Goal: Task Accomplishment & Management: Manage account settings

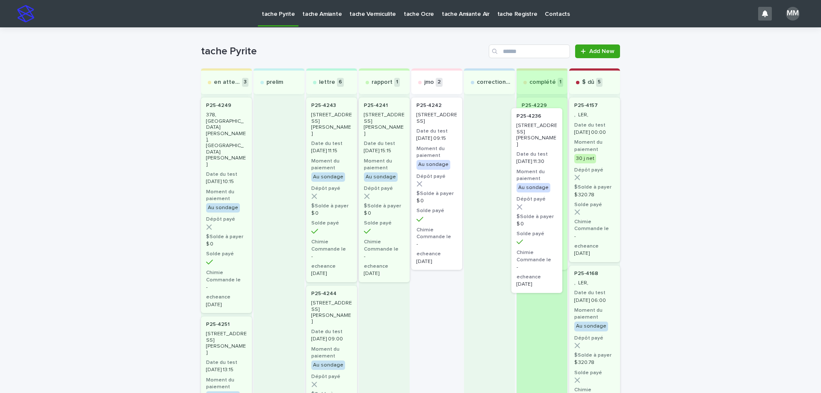
drag, startPoint x: 438, startPoint y: 115, endPoint x: 542, endPoint y: 129, distance: 105.2
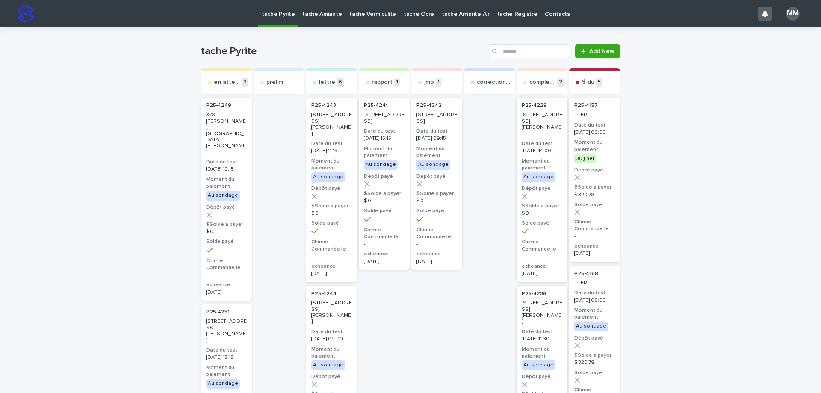
click at [318, 15] on p "tache Amiante" at bounding box center [321, 9] width 39 height 18
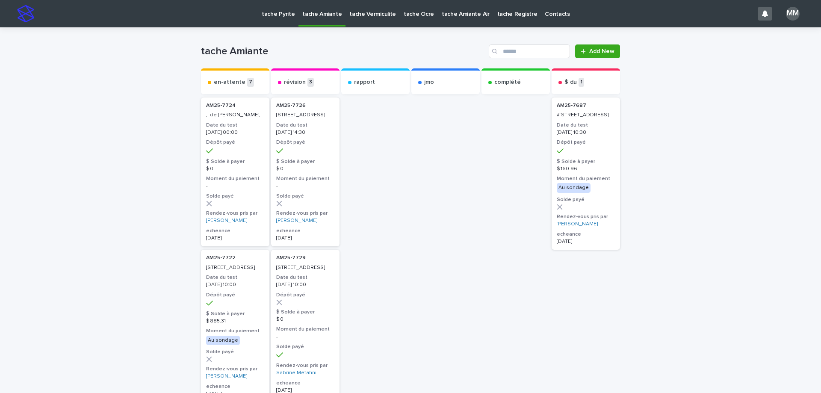
click at [280, 14] on p "tache Pyrite" at bounding box center [278, 9] width 33 height 18
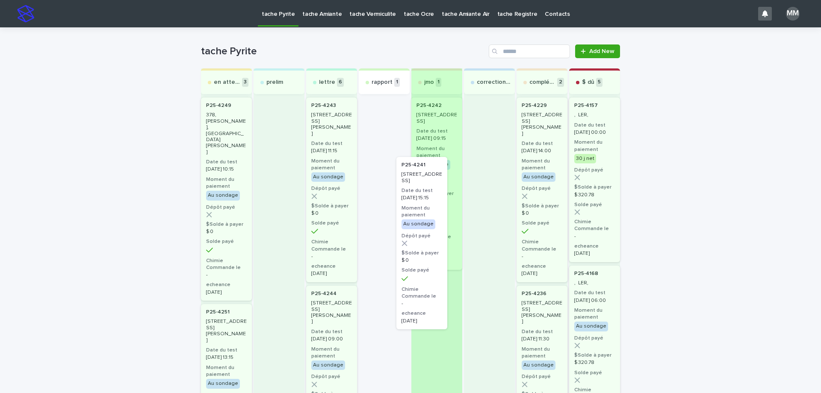
drag, startPoint x: 379, startPoint y: 114, endPoint x: 432, endPoint y: 189, distance: 91.9
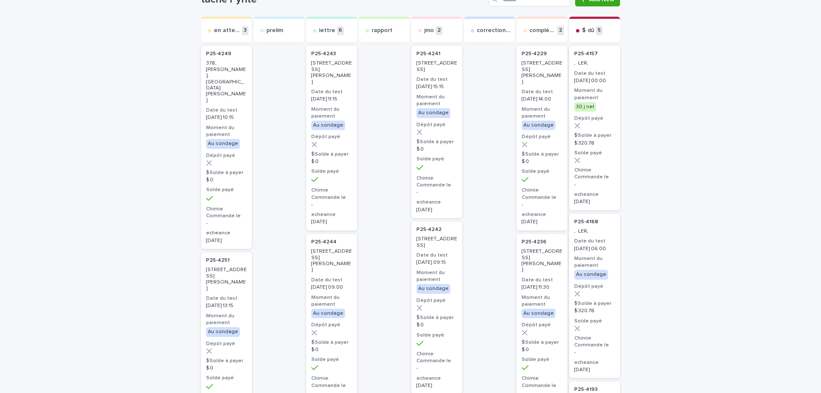
scroll to position [43, 0]
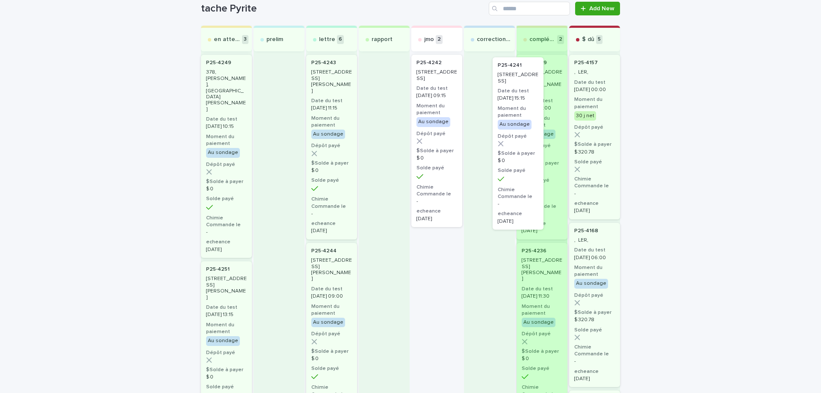
drag, startPoint x: 430, startPoint y: 86, endPoint x: 519, endPoint y: 89, distance: 89.4
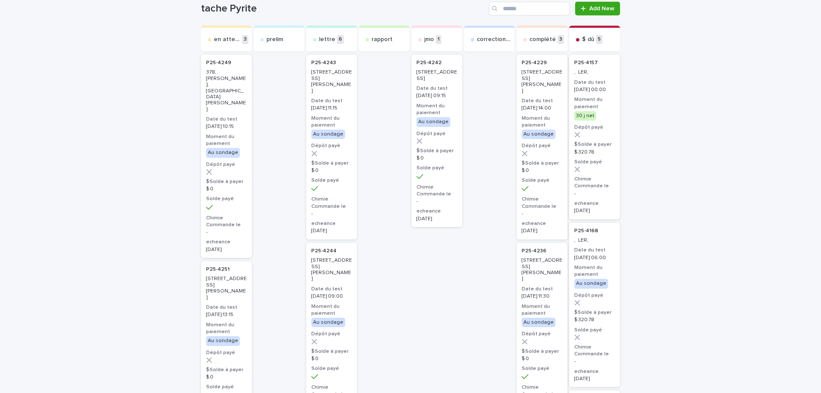
scroll to position [0, 0]
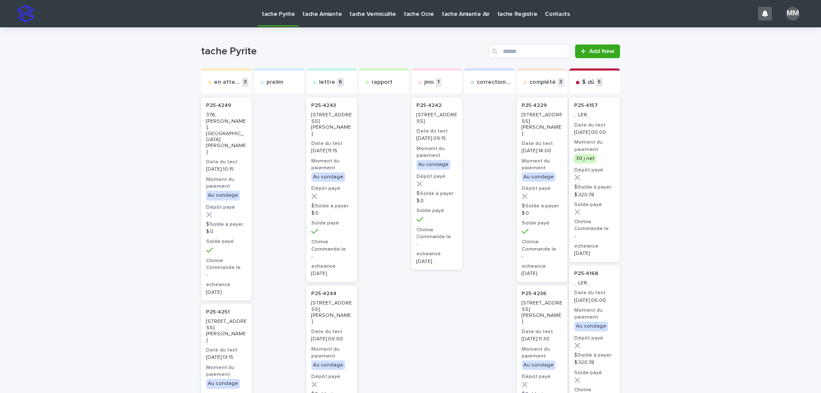
click at [322, 11] on p "tache Amiante" at bounding box center [321, 9] width 39 height 18
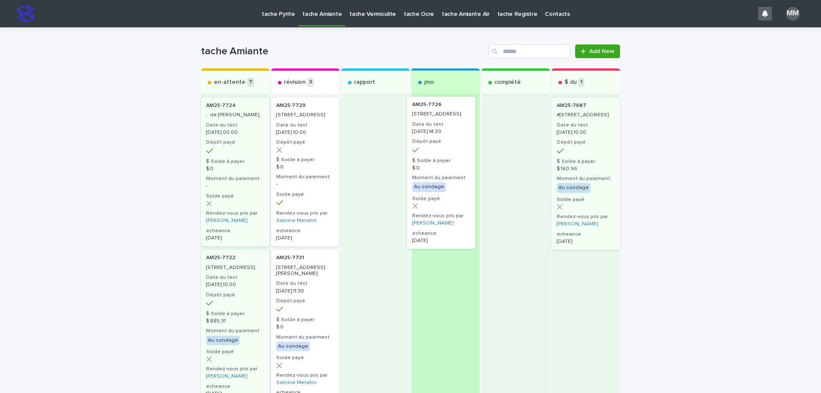
drag, startPoint x: 306, startPoint y: 132, endPoint x: 448, endPoint y: 133, distance: 141.5
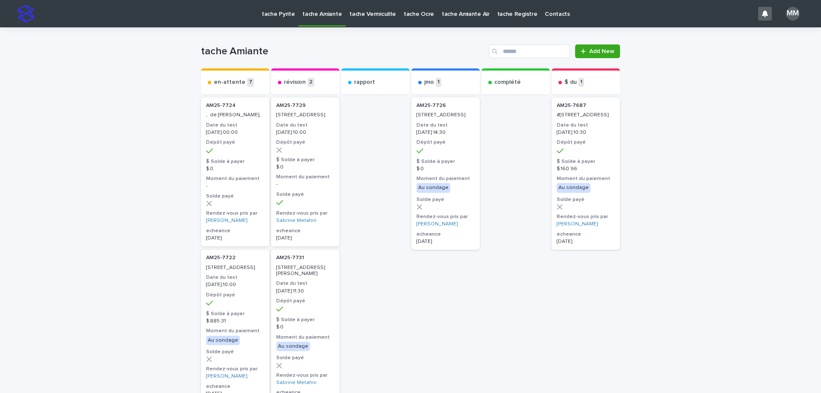
click at [446, 118] on p "[STREET_ADDRESS]" at bounding box center [445, 115] width 58 height 6
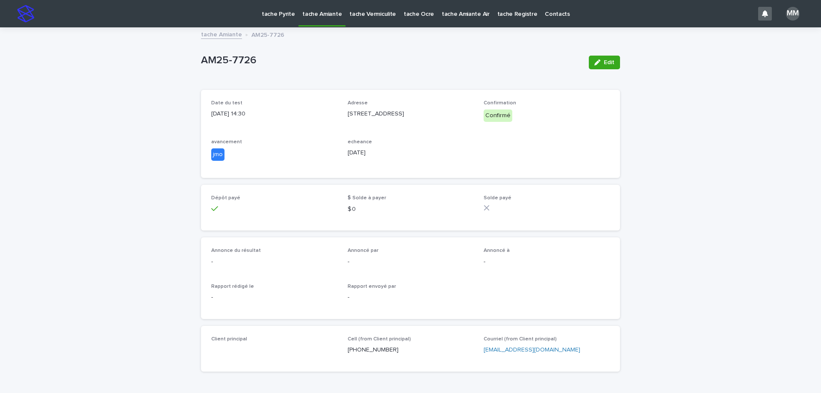
drag, startPoint x: 602, startPoint y: 55, endPoint x: 443, endPoint y: 171, distance: 197.3
click at [602, 56] on button "Edit" at bounding box center [604, 63] width 31 height 14
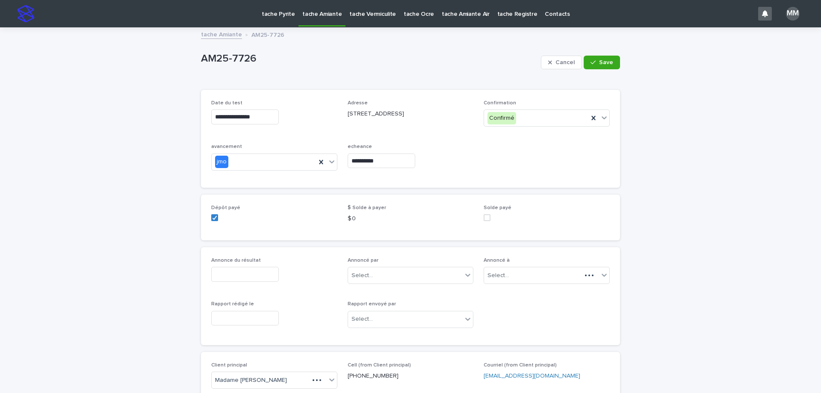
click at [382, 164] on input "**********" at bounding box center [382, 160] width 68 height 15
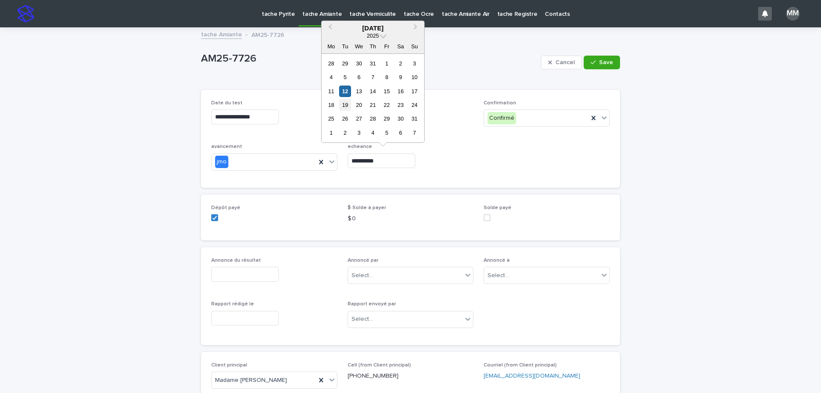
click at [341, 106] on div "19" at bounding box center [345, 105] width 12 height 12
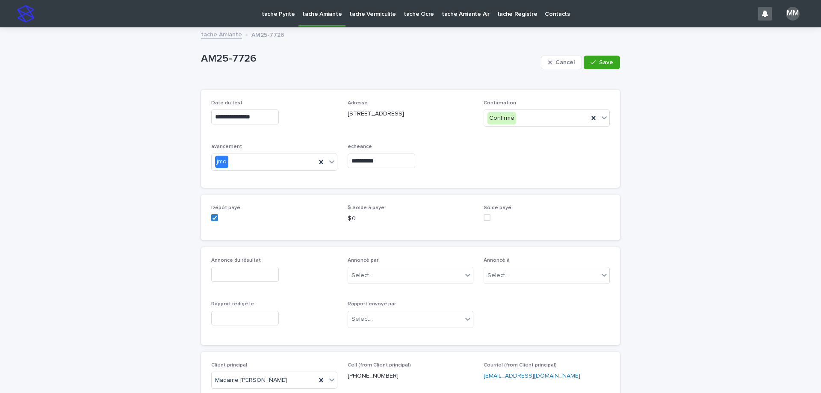
type input "**********"
click at [605, 59] on span "Save" at bounding box center [606, 62] width 14 height 6
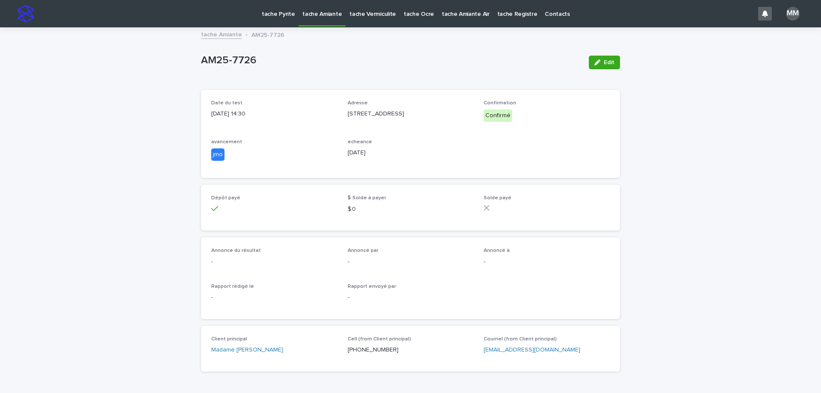
click at [217, 35] on link "tache Amiante" at bounding box center [221, 34] width 41 height 10
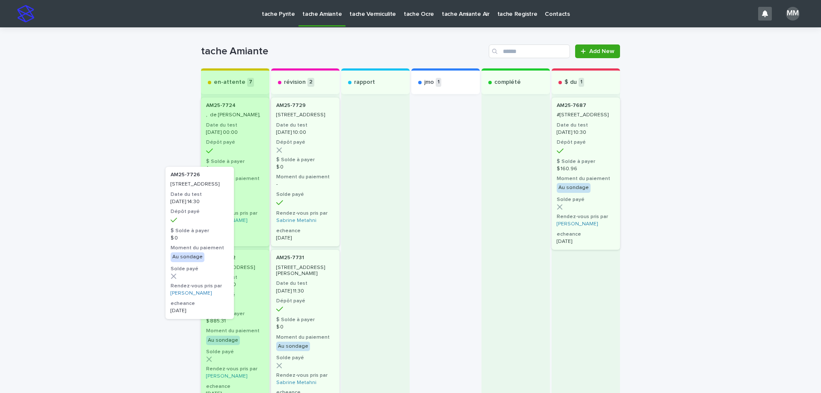
drag, startPoint x: 445, startPoint y: 133, endPoint x: 220, endPoint y: 199, distance: 234.4
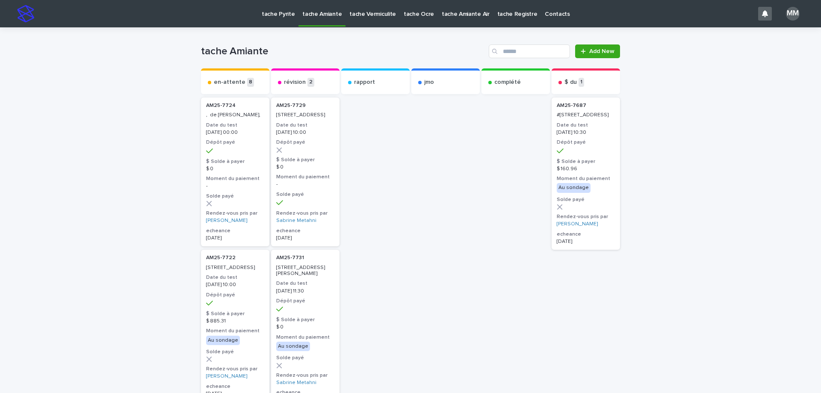
click at [273, 11] on p "tache Pyrite" at bounding box center [278, 9] width 33 height 18
